Goal: Find specific page/section: Find specific page/section

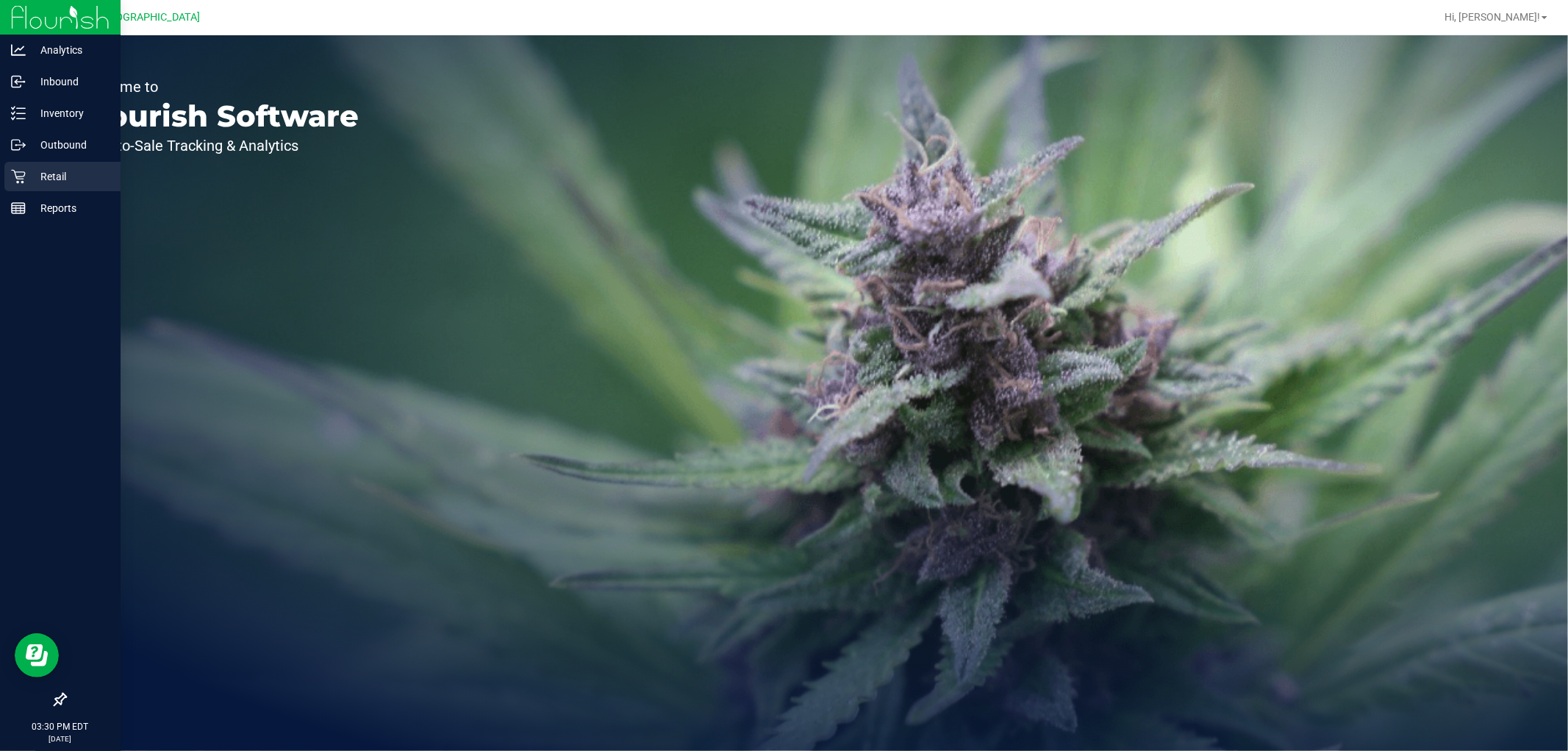
click at [33, 182] on p "Retail" at bounding box center [70, 176] width 88 height 17
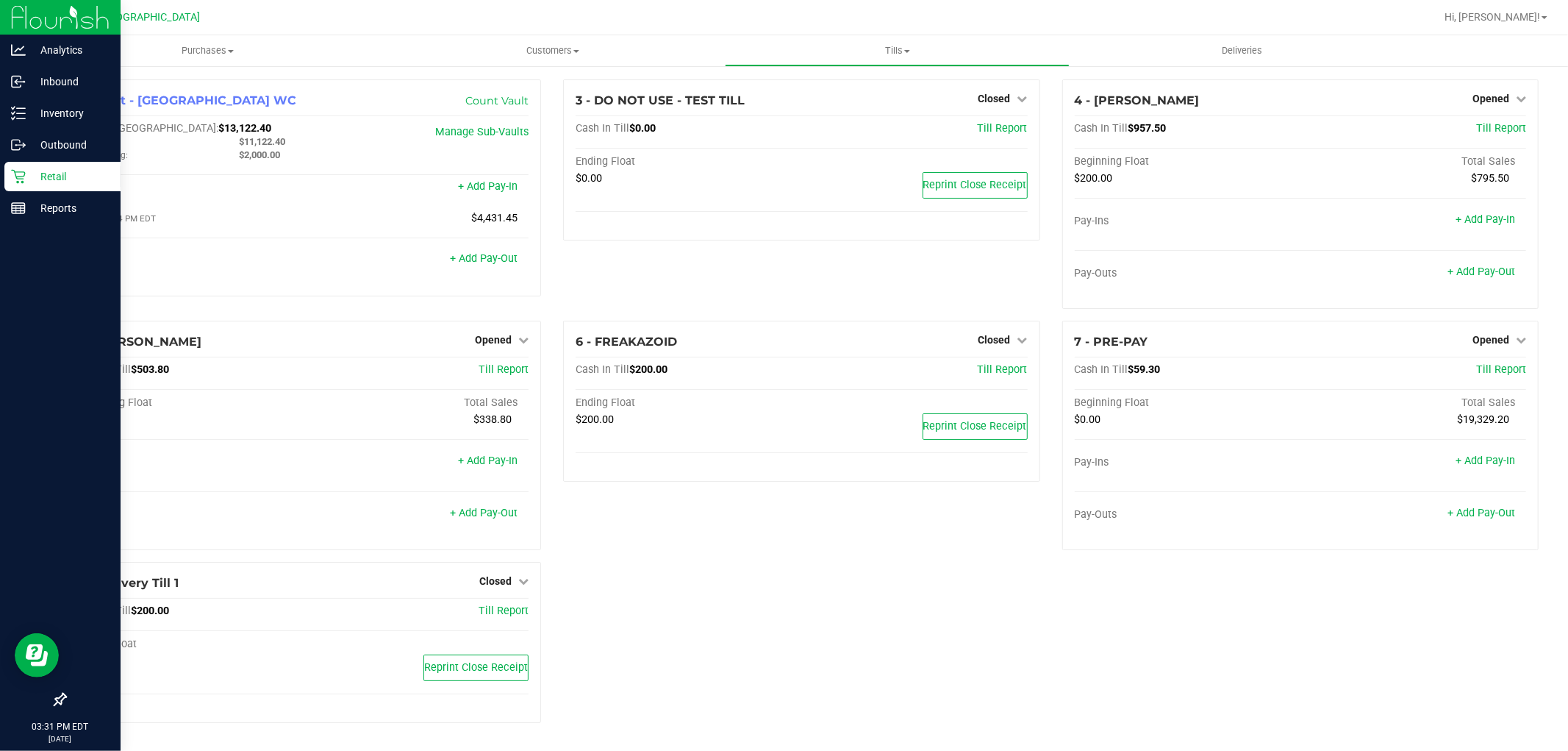
click at [32, 180] on p "Retail" at bounding box center [70, 176] width 88 height 17
